Goal: Transaction & Acquisition: Subscribe to service/newsletter

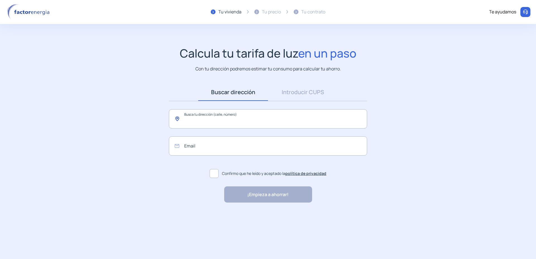
click at [233, 124] on input "text" at bounding box center [268, 118] width 198 height 19
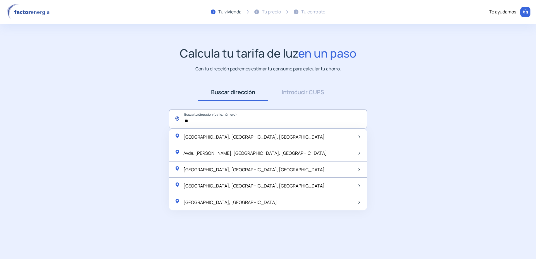
type input "*"
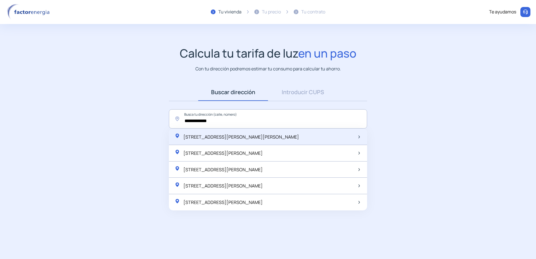
click at [261, 138] on span "Avinguda Marta Mata, 54, Els Boscos, España" at bounding box center [241, 137] width 116 height 6
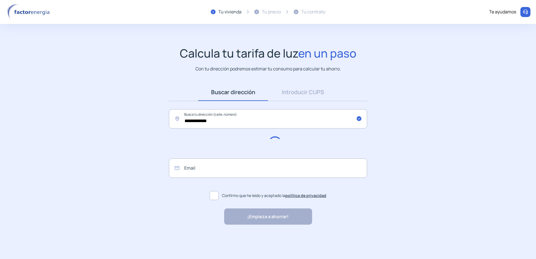
type input "**********"
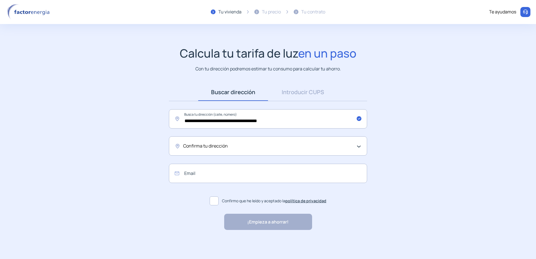
click at [229, 149] on div "Confirma tu dirección" at bounding box center [266, 145] width 167 height 7
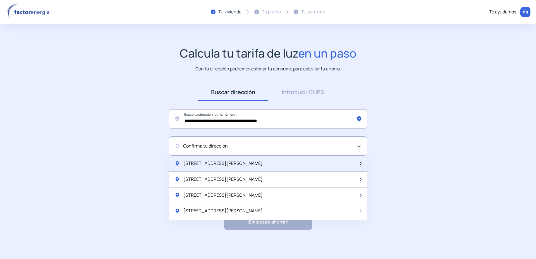
click at [230, 168] on div "Av Marta Mata 54" at bounding box center [268, 164] width 198 height 16
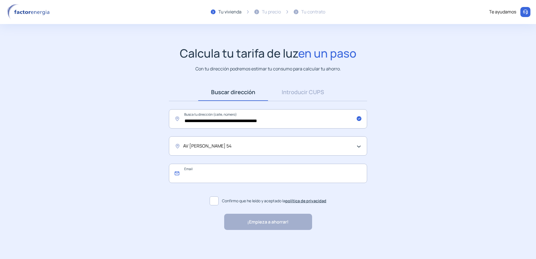
click at [230, 173] on input "email" at bounding box center [268, 173] width 198 height 19
type input "**********"
click at [215, 200] on span at bounding box center [214, 200] width 9 height 9
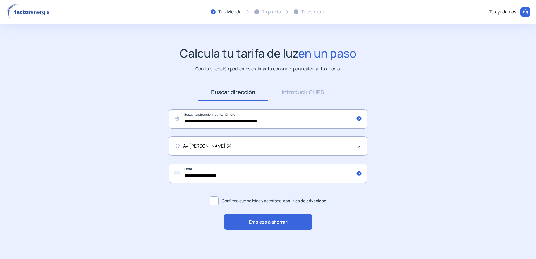
drag, startPoint x: 236, startPoint y: 221, endPoint x: 242, endPoint y: 221, distance: 5.9
click at [241, 221] on div "¡Empieza a ahorrar!" at bounding box center [268, 222] width 88 height 16
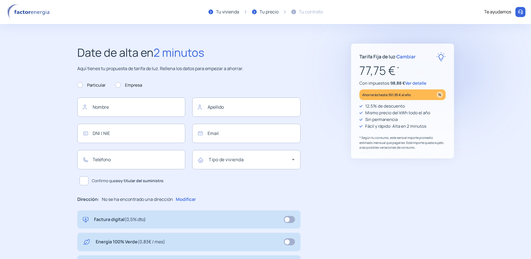
type input "**********"
click at [413, 86] on p "Con impuestos: 98,88 € Ver detalle" at bounding box center [403, 83] width 86 height 7
click at [413, 85] on span "Ver detalle" at bounding box center [416, 83] width 21 height 6
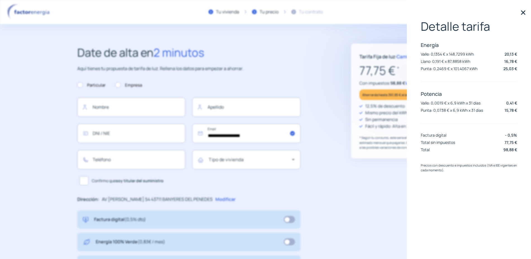
click at [521, 13] on img at bounding box center [523, 12] width 8 height 8
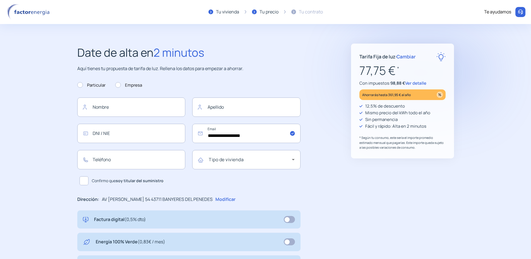
click at [410, 86] on span "Ver detalle" at bounding box center [416, 83] width 21 height 6
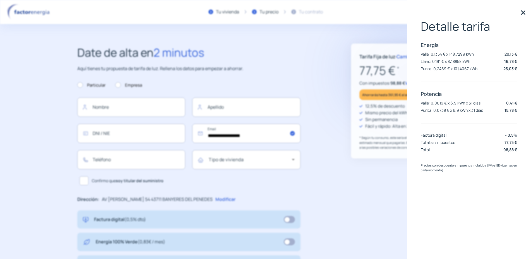
click at [350, 228] on div "**********" at bounding box center [265, 218] width 399 height 349
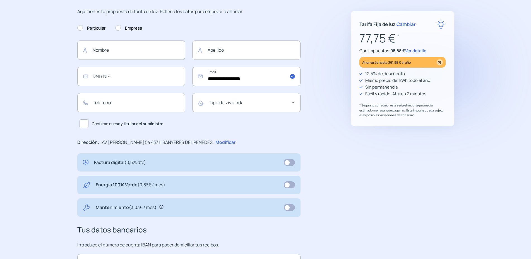
scroll to position [28, 0]
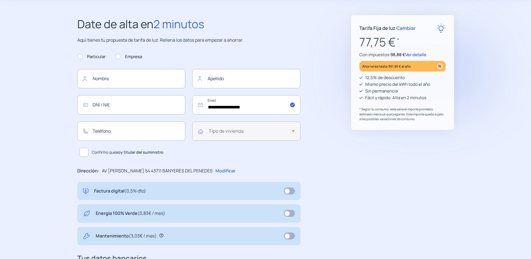
click at [227, 129] on mat-label "Tipo de vivienda" at bounding box center [226, 131] width 35 height 6
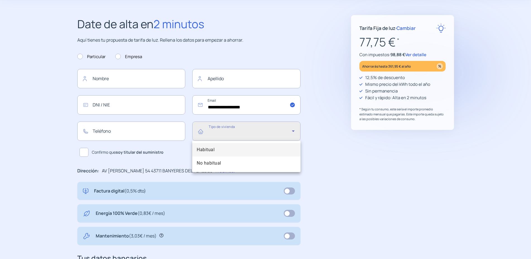
click at [420, 56] on div at bounding box center [265, 129] width 531 height 259
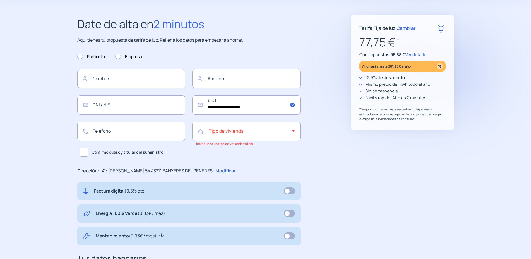
click at [419, 55] on span "Ver detalle" at bounding box center [416, 55] width 21 height 6
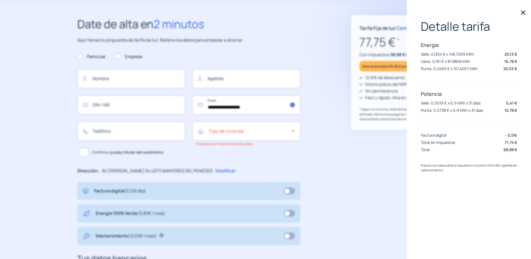
click at [349, 173] on div "**********" at bounding box center [265, 189] width 399 height 349
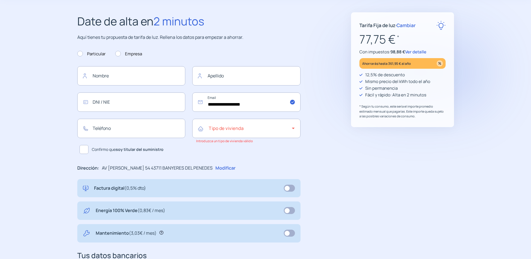
scroll to position [57, 0]
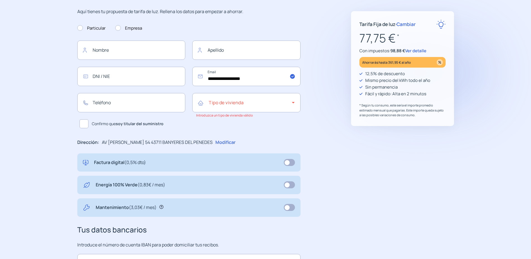
click at [423, 50] on span "Ver detalle" at bounding box center [416, 51] width 21 height 6
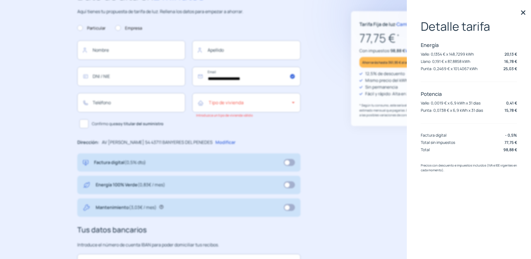
click at [520, 13] on img at bounding box center [523, 12] width 8 height 8
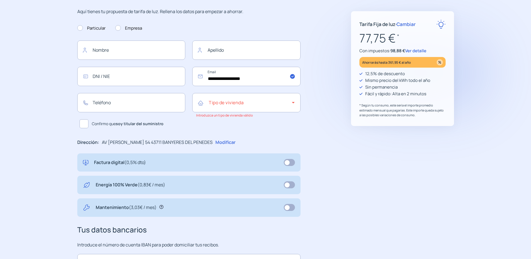
click at [408, 26] on span "Cambiar" at bounding box center [406, 24] width 19 height 6
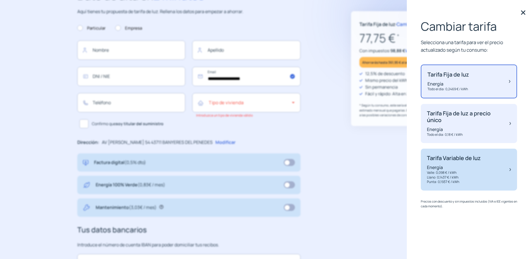
click at [461, 174] on p "Valle: 0,098 € / kWh" at bounding box center [454, 172] width 54 height 5
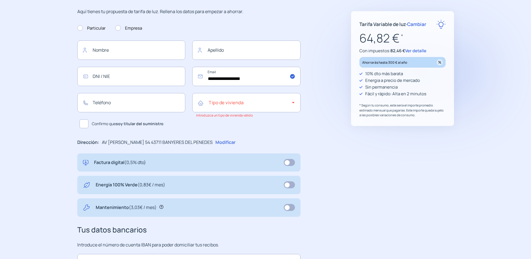
click at [417, 49] on span "Ver detalle" at bounding box center [416, 51] width 21 height 6
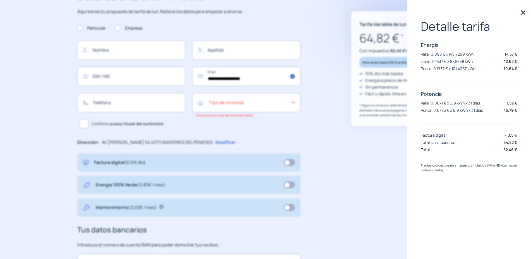
click at [527, 15] on img at bounding box center [523, 12] width 8 height 8
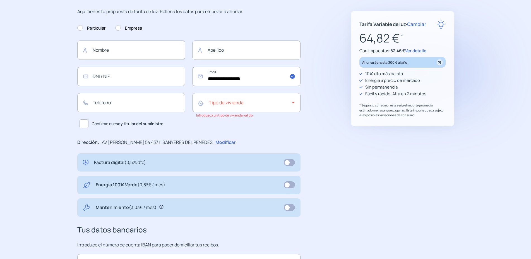
click at [421, 25] on span "Cambiar" at bounding box center [416, 24] width 19 height 6
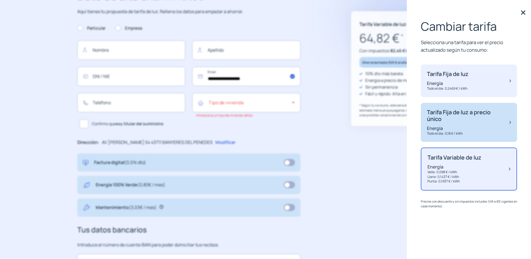
click at [463, 125] on p "Energía" at bounding box center [465, 128] width 77 height 6
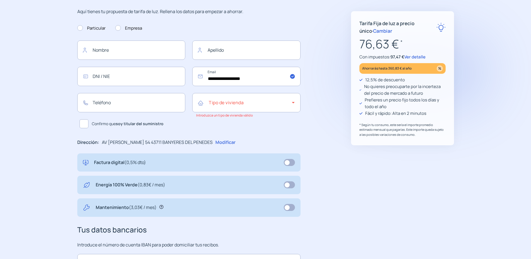
click at [410, 56] on span "Ver detalle" at bounding box center [415, 57] width 21 height 6
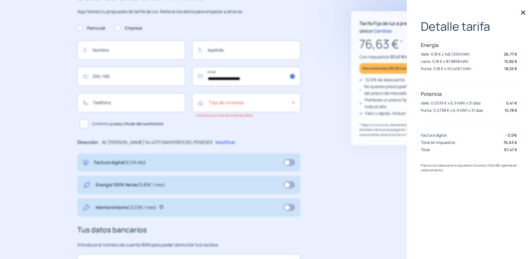
click at [523, 12] on img at bounding box center [523, 12] width 8 height 8
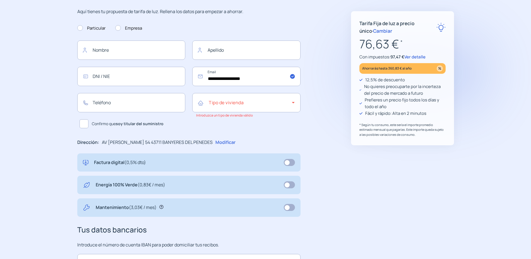
click at [418, 57] on span "Ver detalle" at bounding box center [415, 57] width 21 height 6
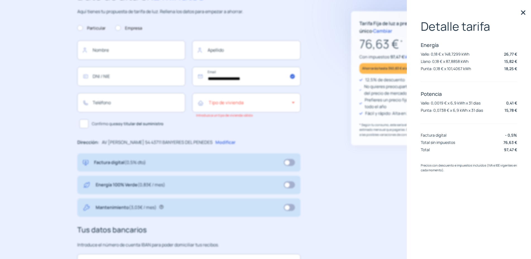
click at [523, 11] on img at bounding box center [523, 12] width 8 height 8
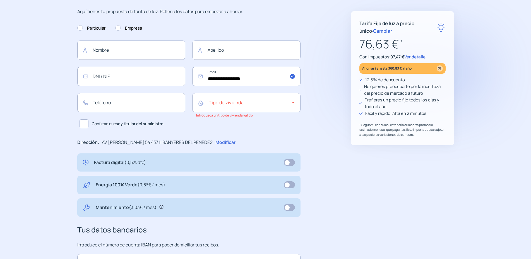
click at [376, 29] on span "Cambiar" at bounding box center [382, 31] width 19 height 6
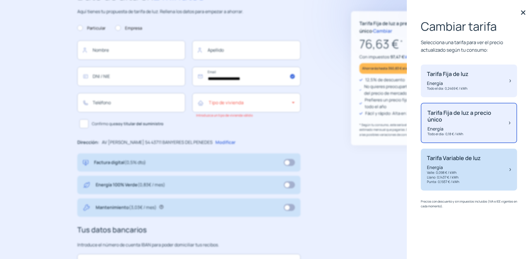
click at [469, 176] on p "Llano: 0,1437 € / kWh" at bounding box center [454, 177] width 54 height 5
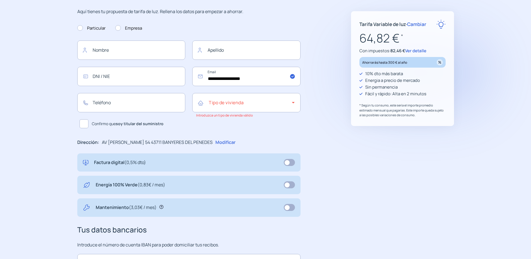
click at [417, 50] on span "Ver detalle" at bounding box center [416, 51] width 21 height 6
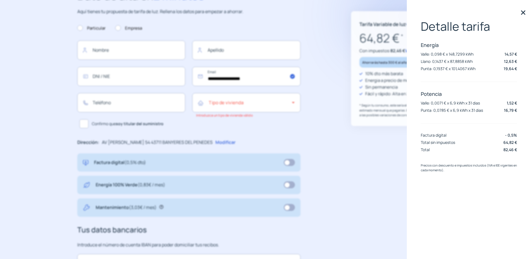
click at [393, 198] on div "Tarifa Variable de luz · Cambiar 64,82 € * Con impuestos: 82,46 € Ver detalle A…" at bounding box center [402, 161] width 103 height 349
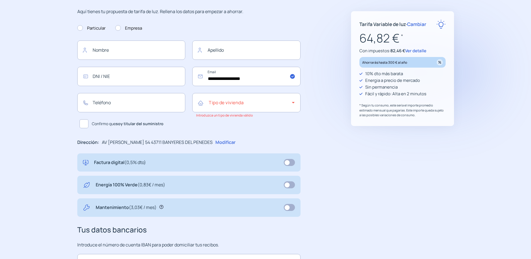
click at [416, 54] on span "Ver detalle" at bounding box center [416, 51] width 21 height 6
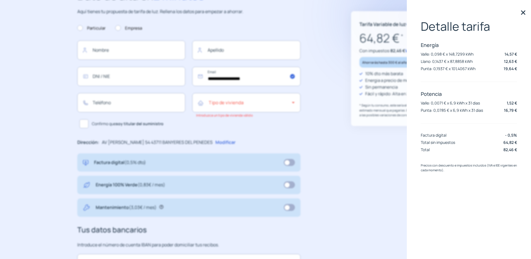
click at [523, 9] on img at bounding box center [523, 12] width 8 height 8
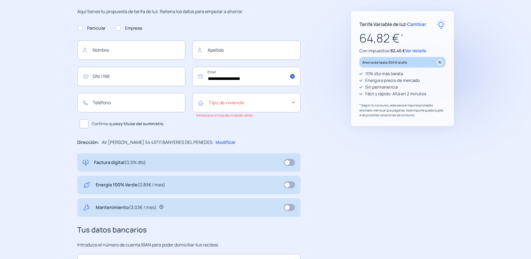
click at [419, 24] on span "Cambiar" at bounding box center [416, 24] width 19 height 6
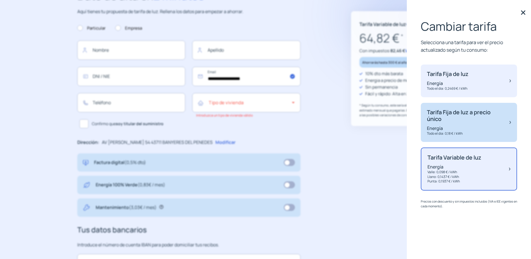
click at [465, 128] on p "Energía" at bounding box center [465, 128] width 77 height 6
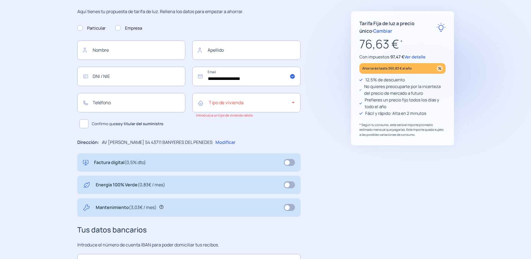
click at [417, 55] on span "Ver detalle" at bounding box center [415, 57] width 21 height 6
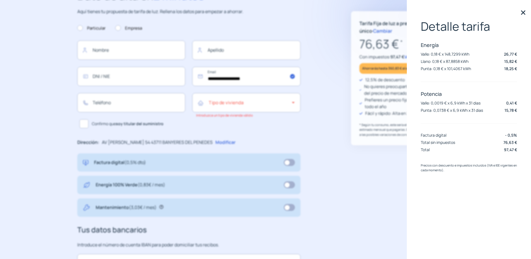
click at [520, 11] on img at bounding box center [523, 12] width 8 height 8
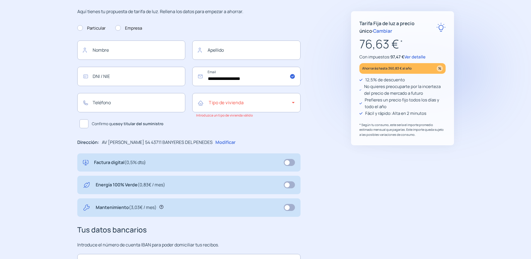
click at [423, 57] on span "Ver detalle" at bounding box center [415, 57] width 21 height 6
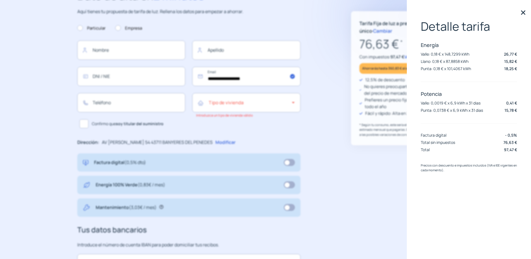
click at [523, 8] on div "Detalle tarifa Energía Valle: 0,18 € x 148,7299 kWh 26,77 € Llano: 0,18 € x 87,…" at bounding box center [469, 129] width 124 height 259
click at [525, 13] on img at bounding box center [523, 12] width 8 height 8
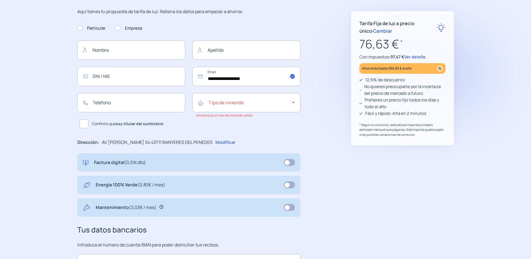
click at [373, 33] on span "Cambiar" at bounding box center [382, 31] width 19 height 6
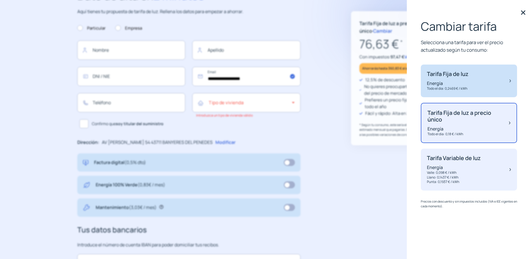
click at [512, 82] on div "Tarifa Fija de luz Energía Todo el dia: 0,2469 € / kWh" at bounding box center [469, 81] width 96 height 33
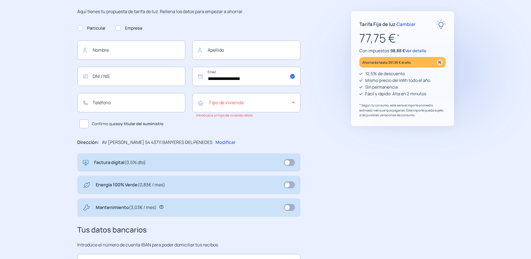
click at [417, 51] on span "Ver detalle" at bounding box center [416, 51] width 21 height 6
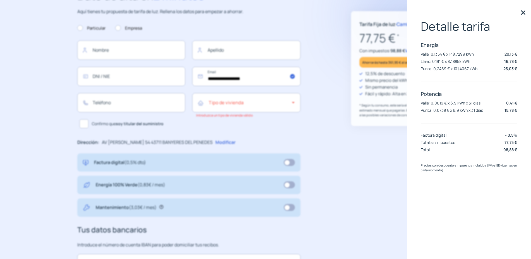
drag, startPoint x: 373, startPoint y: 213, endPoint x: 373, endPoint y: 209, distance: 4.8
click at [373, 214] on div "Tarifa Fija de luz · Cambiar 77,75 € * Con impuestos: 98,88 € Ver detalle Ahorr…" at bounding box center [402, 161] width 103 height 349
